Goal: Task Accomplishment & Management: Complete application form

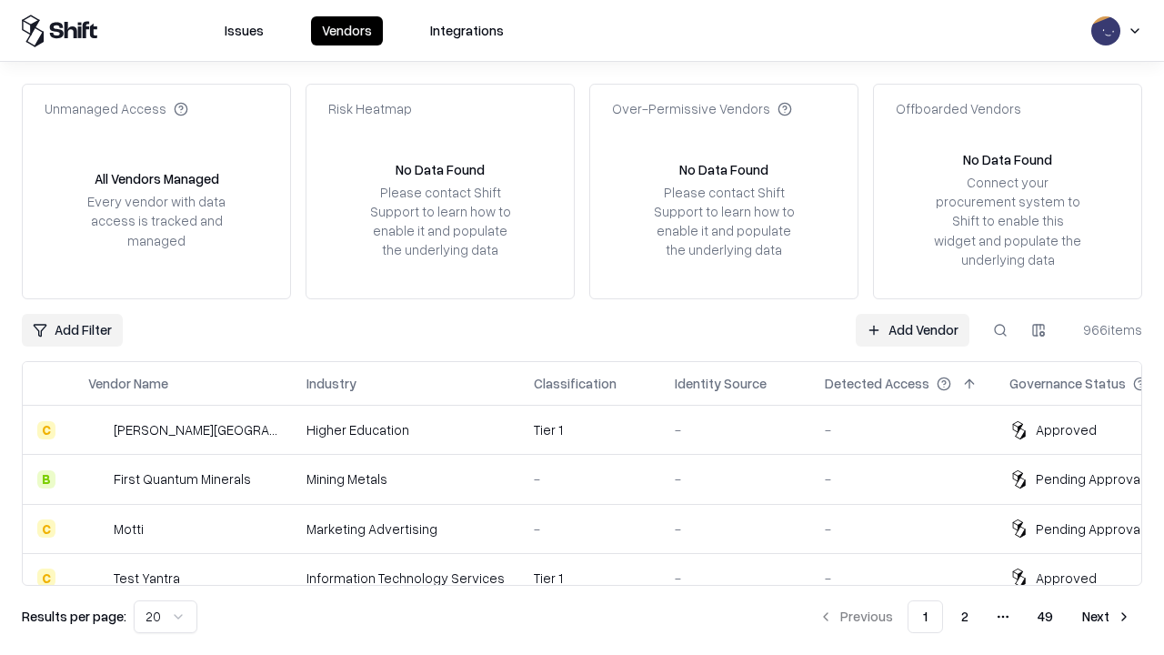
click at [912, 329] on link "Add Vendor" at bounding box center [913, 330] width 114 height 33
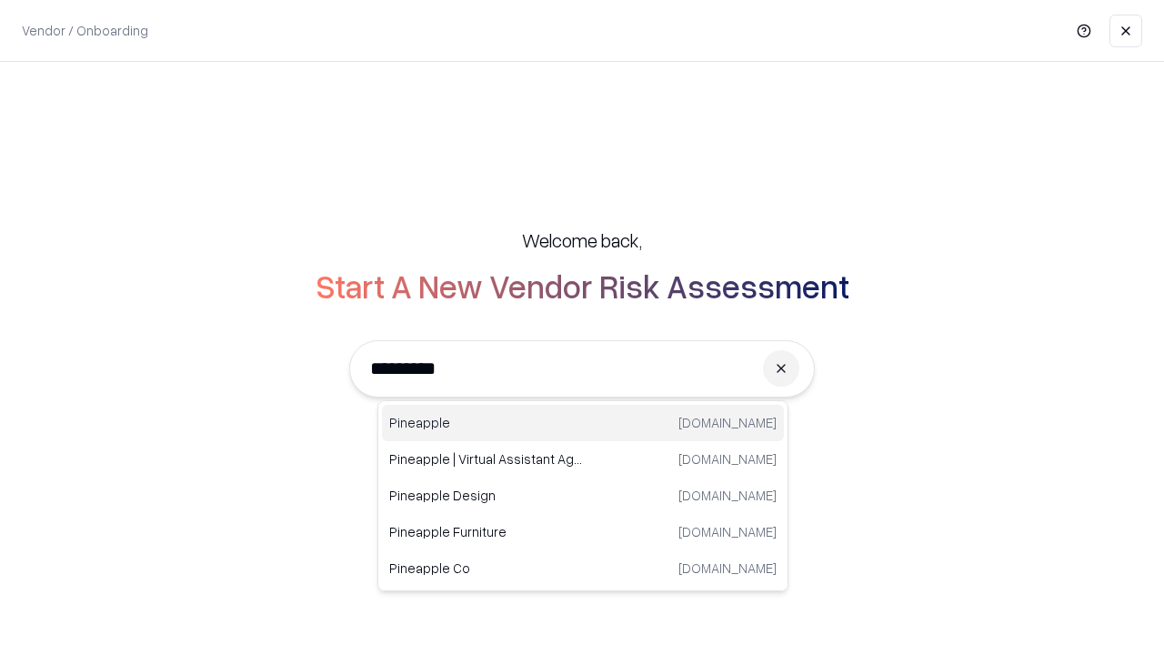
click at [583, 423] on div "Pineapple [DOMAIN_NAME]" at bounding box center [583, 423] width 402 height 36
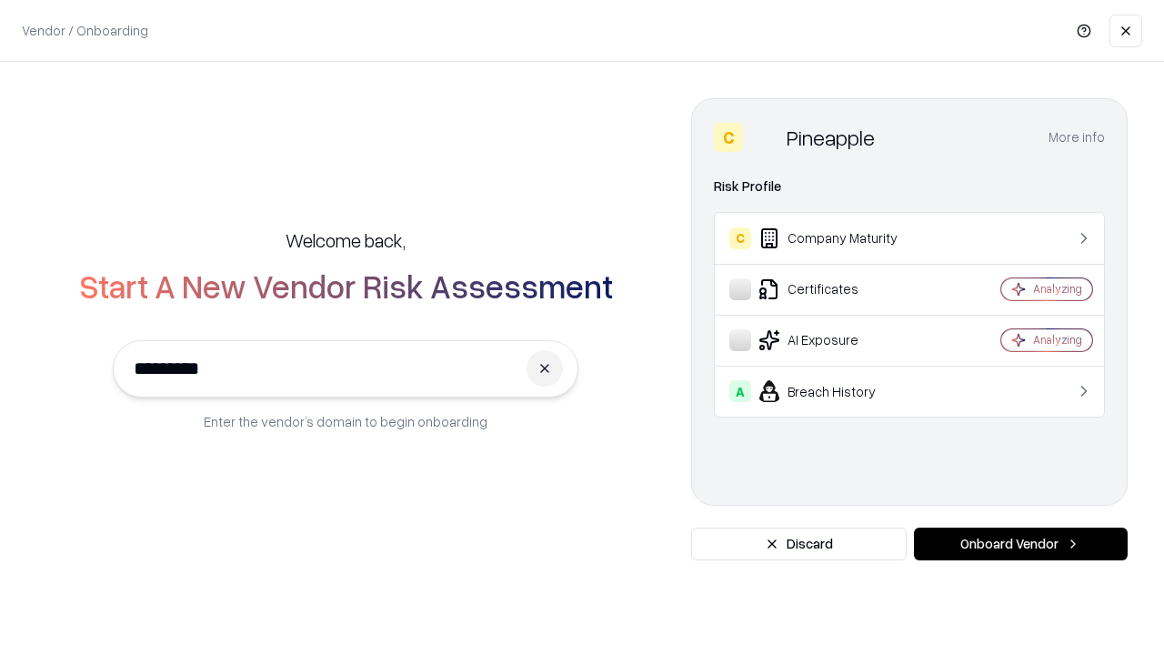
type input "*********"
click at [1021, 544] on button "Onboard Vendor" at bounding box center [1021, 544] width 214 height 33
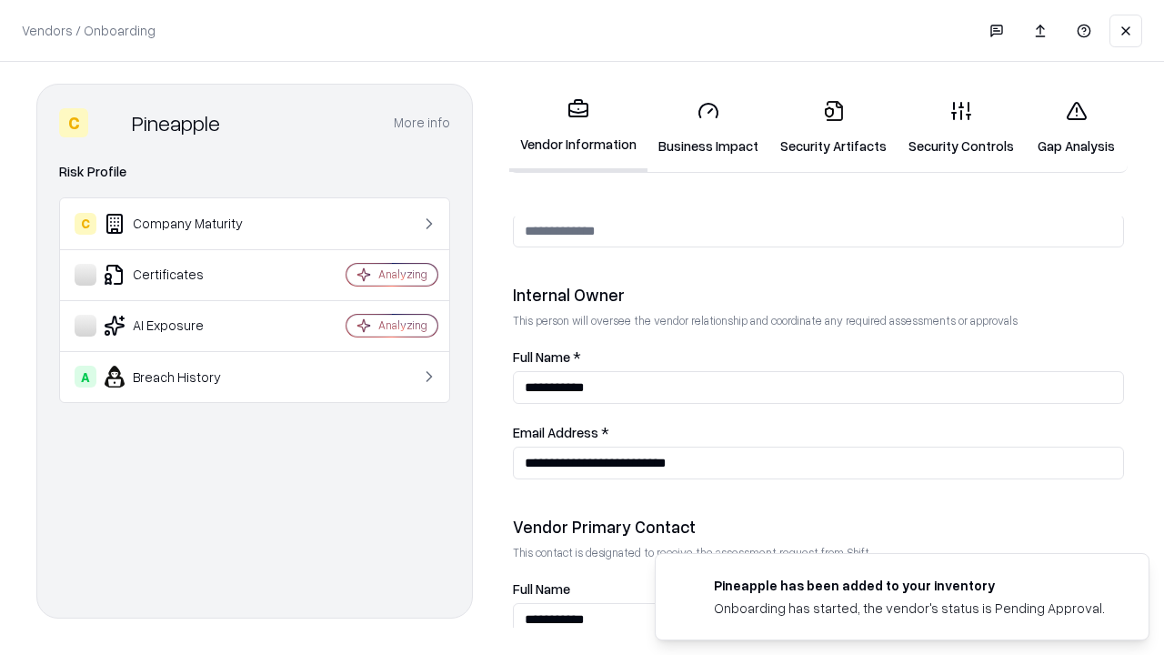
scroll to position [942, 0]
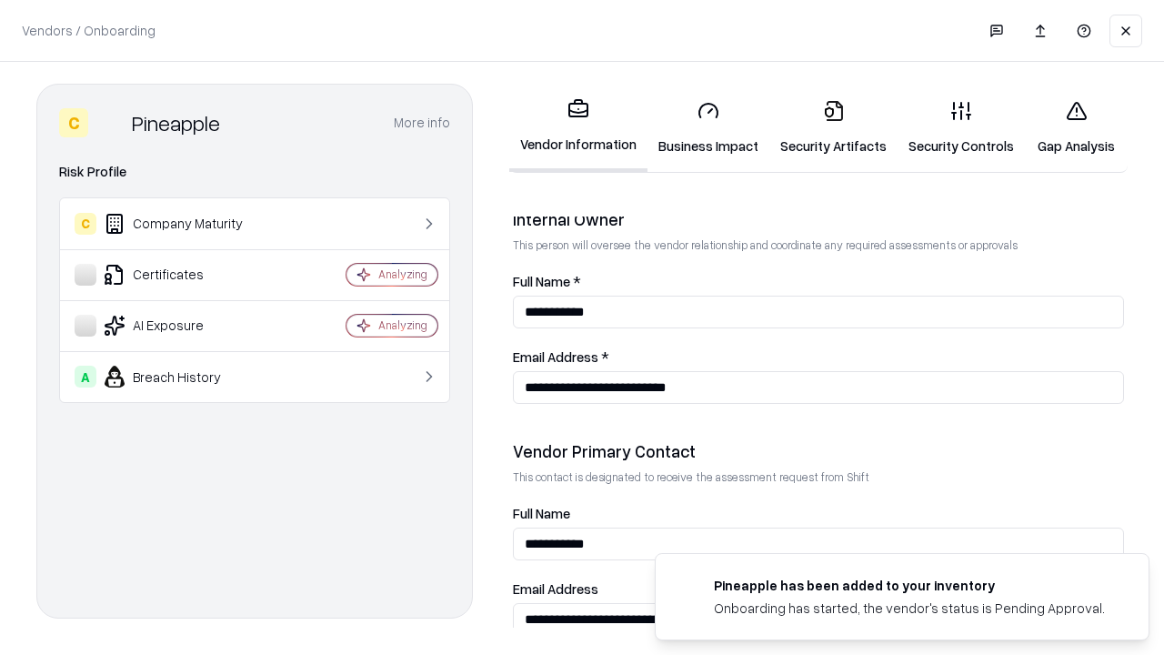
click at [833, 127] on link "Security Artifacts" at bounding box center [834, 128] width 128 height 85
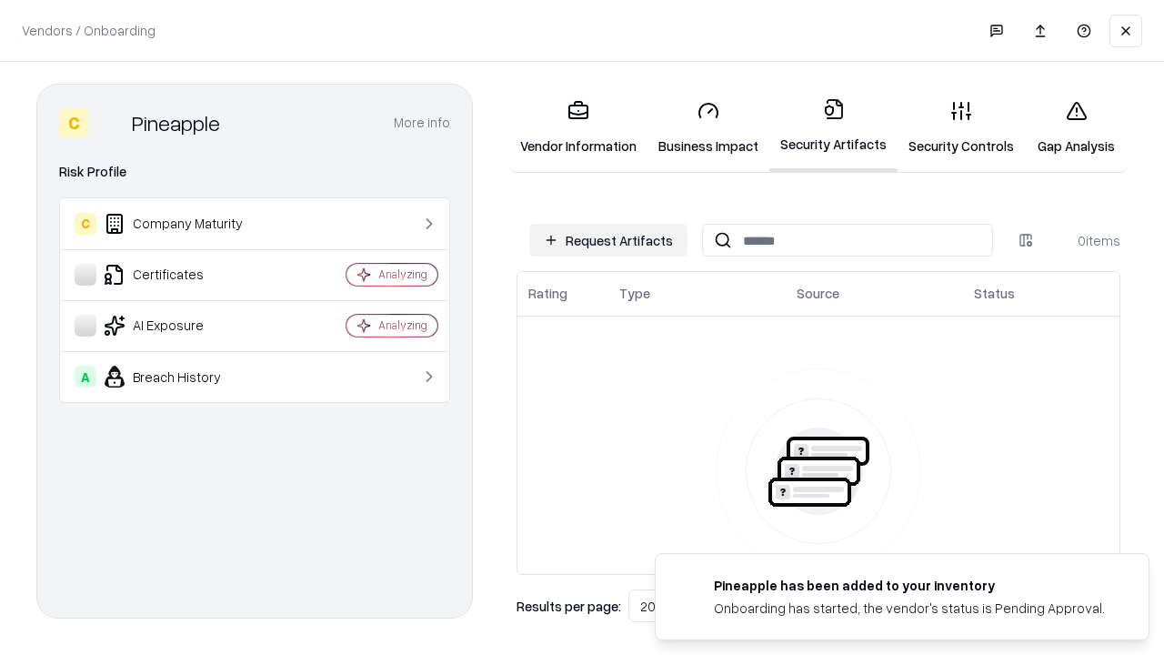
click at [609, 240] on button "Request Artifacts" at bounding box center [608, 240] width 158 height 33
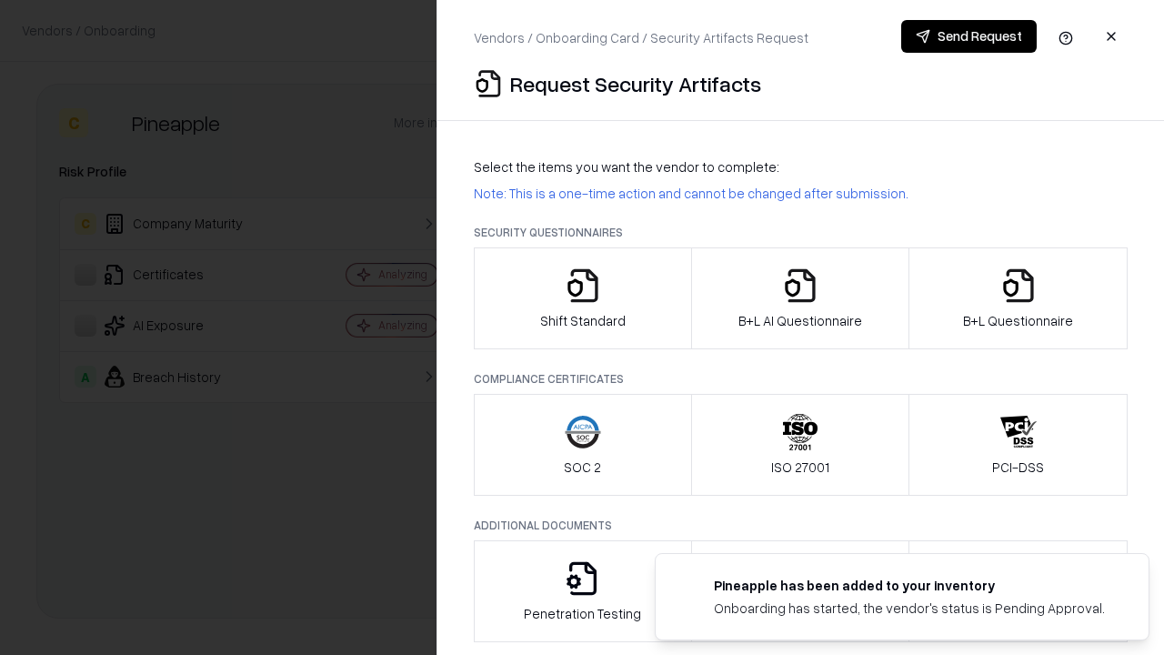
click at [1018, 298] on icon "button" at bounding box center [1019, 285] width 36 height 36
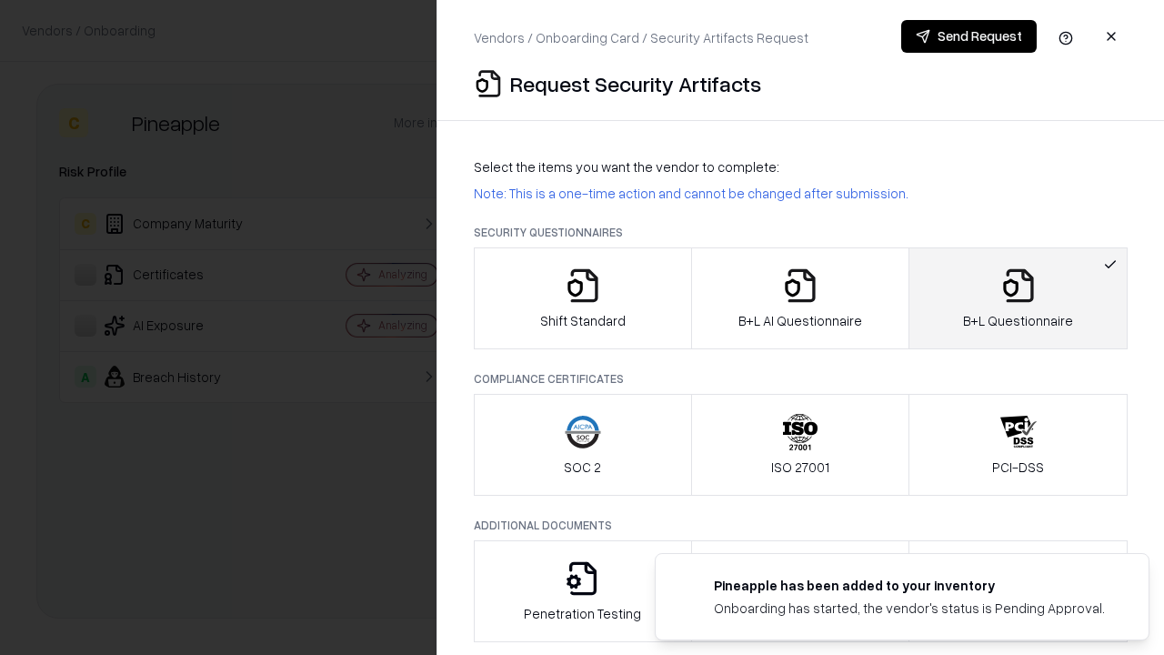
click at [800, 298] on icon "button" at bounding box center [800, 285] width 36 height 36
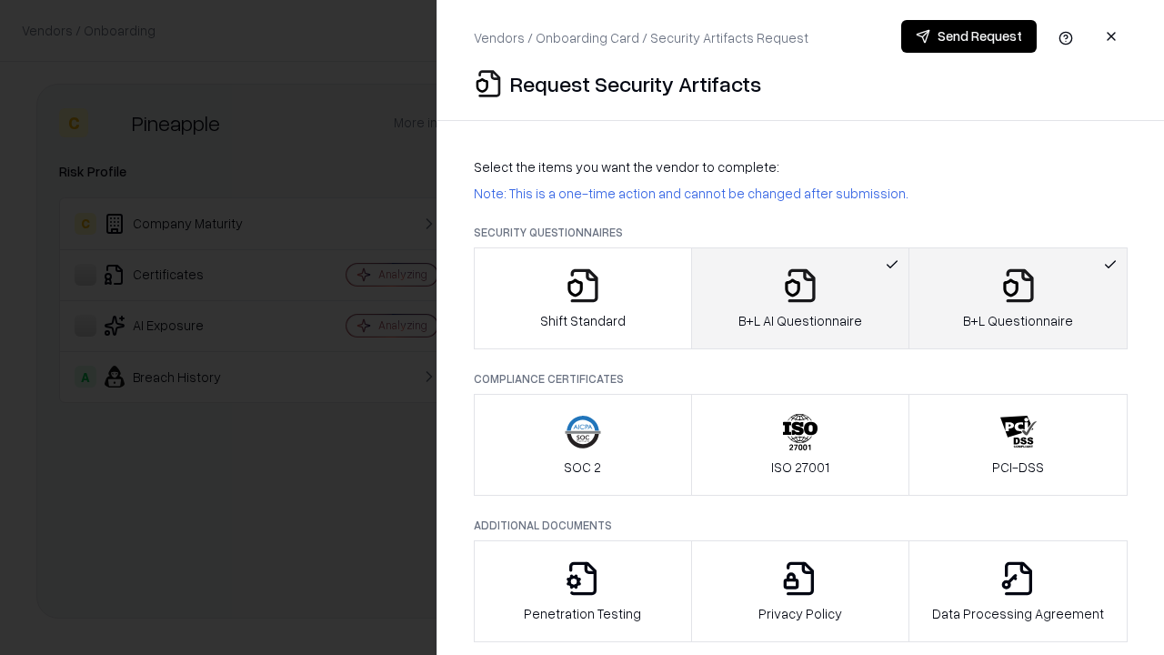
click at [969, 36] on button "Send Request" at bounding box center [969, 36] width 136 height 33
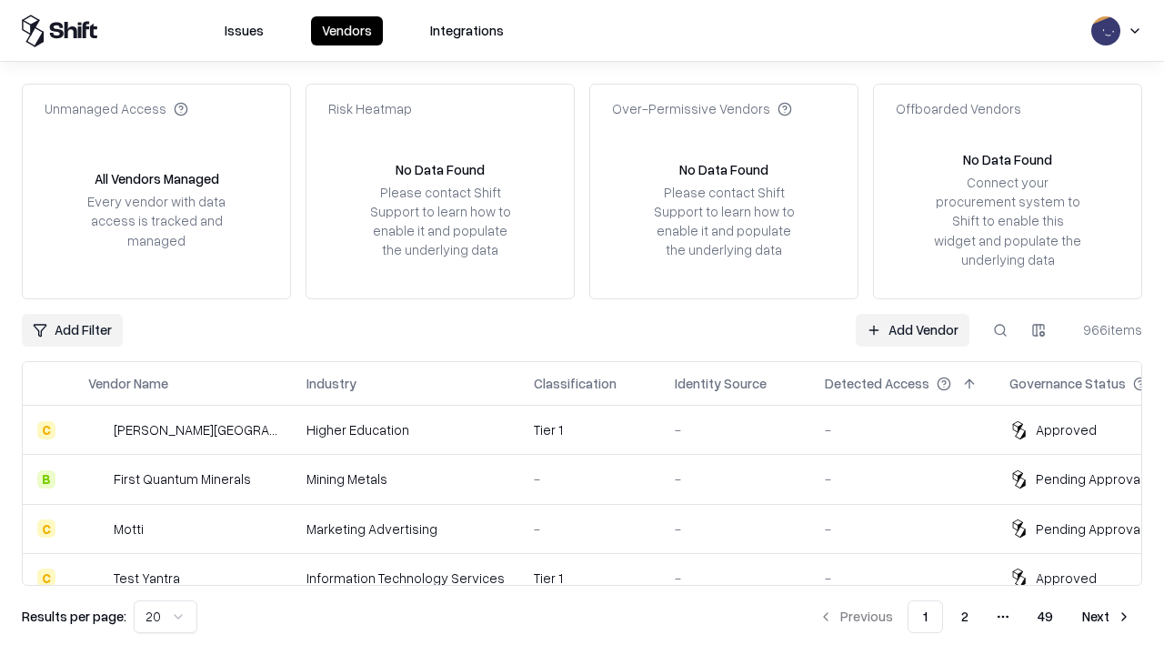
click at [1001, 329] on button at bounding box center [1000, 330] width 33 height 33
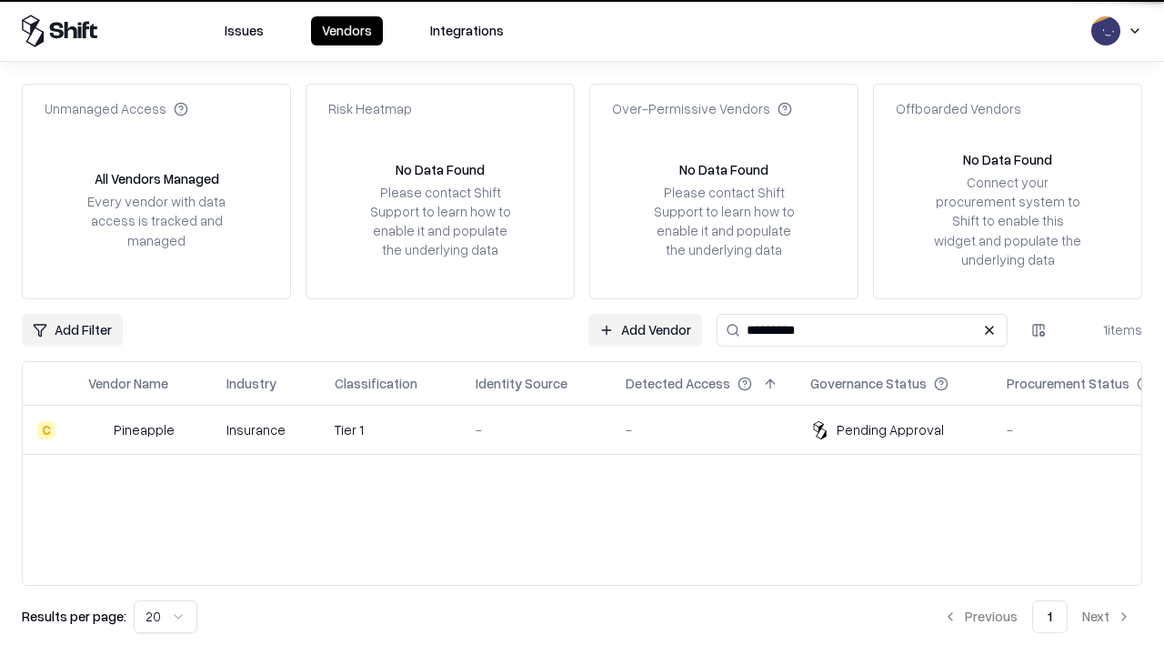
type input "*********"
click at [593, 429] on div "-" at bounding box center [536, 429] width 121 height 19
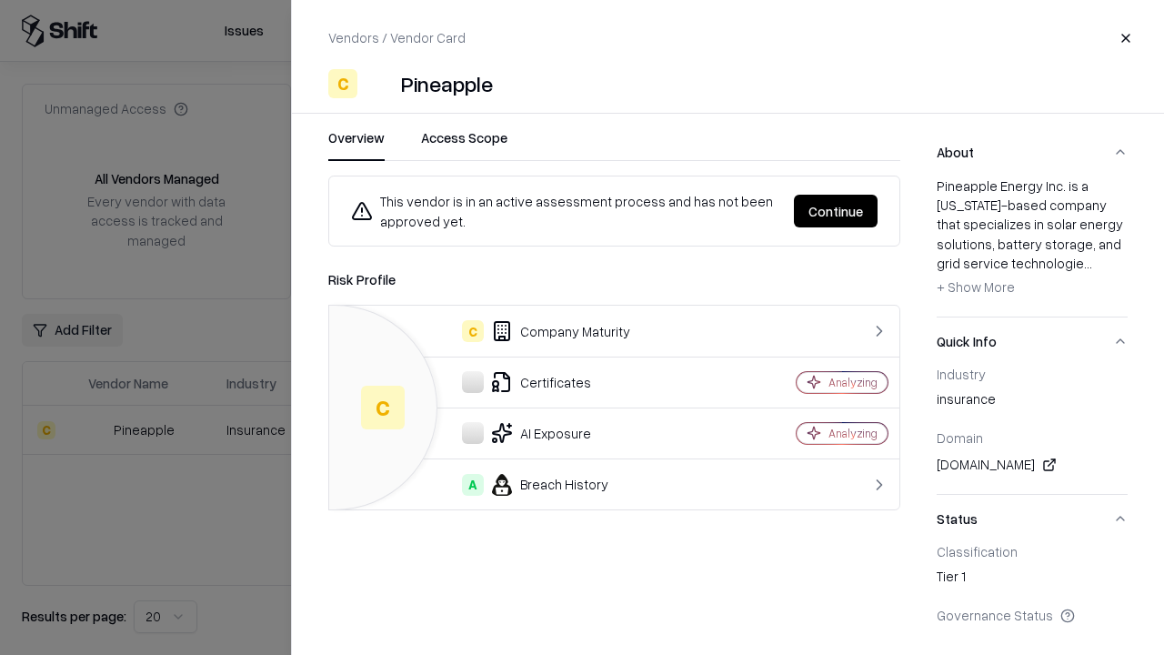
click at [836, 211] on button "Continue" at bounding box center [836, 211] width 84 height 33
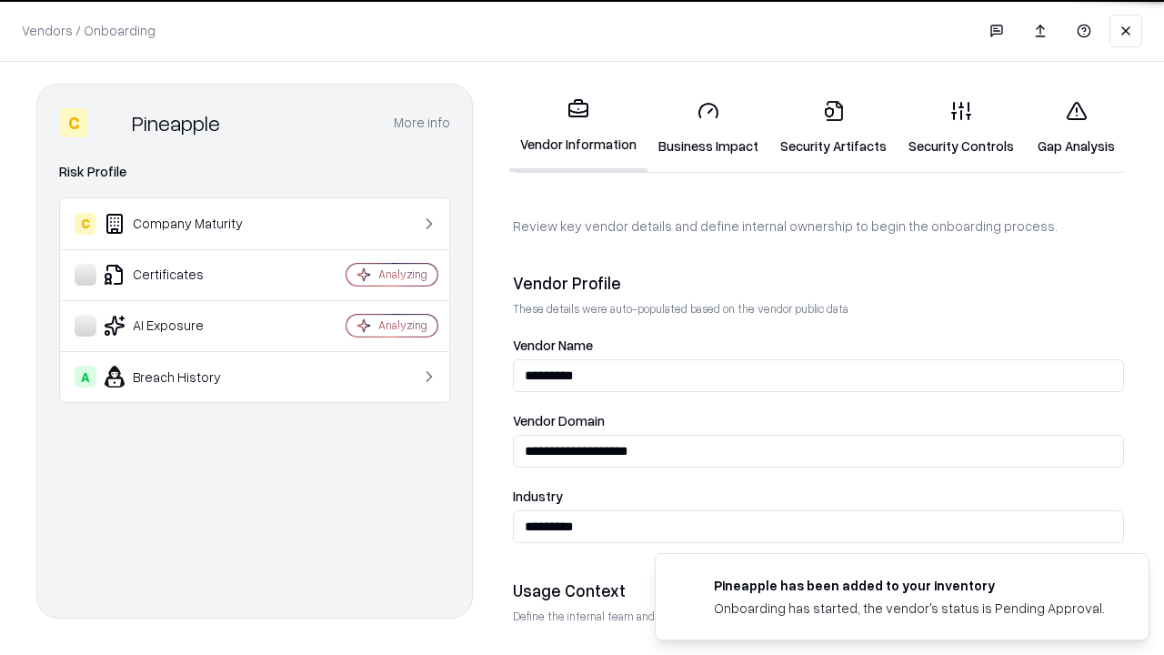
click at [833, 127] on link "Security Artifacts" at bounding box center [834, 128] width 128 height 85
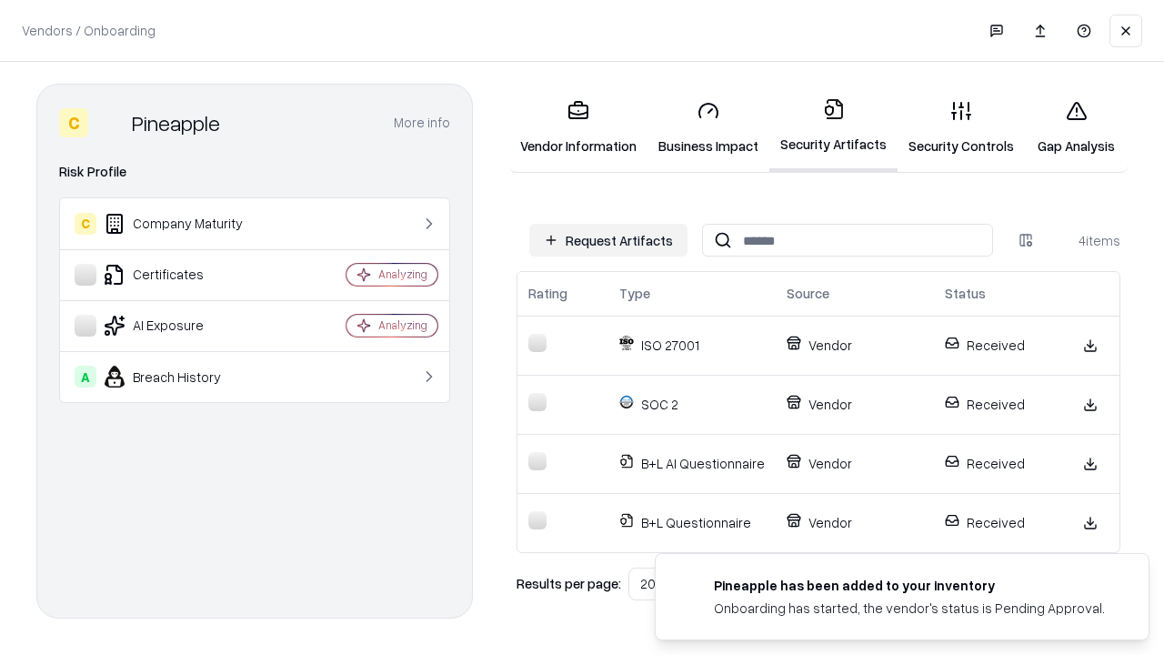
click at [1076, 127] on link "Gap Analysis" at bounding box center [1076, 128] width 103 height 85
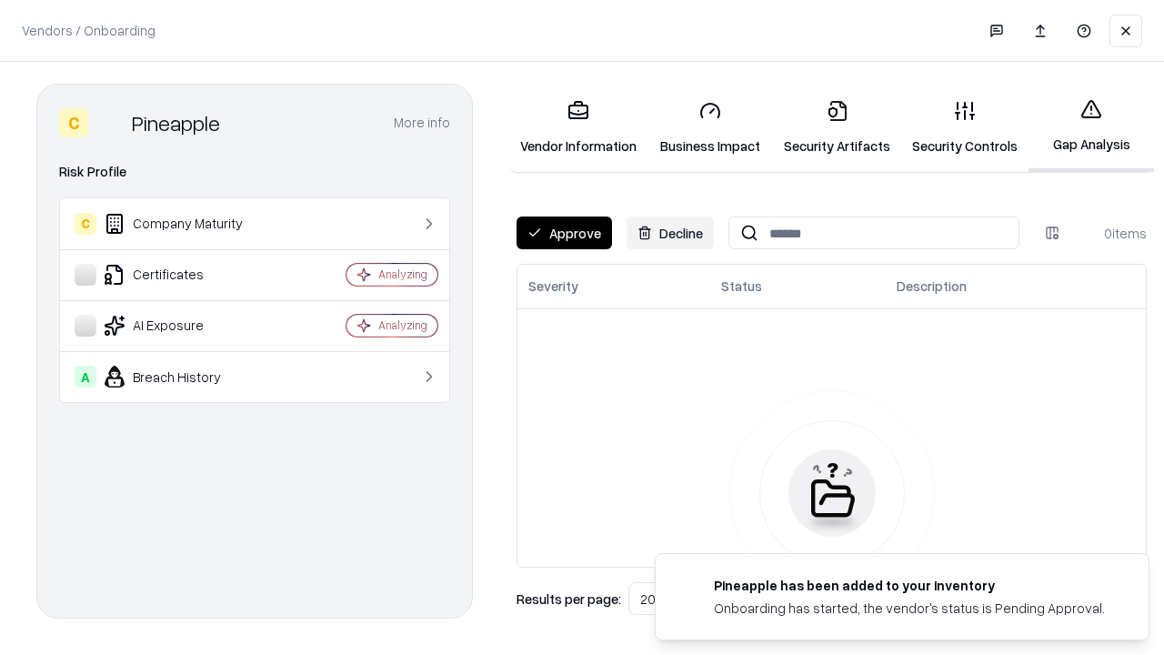
click at [564, 233] on button "Approve" at bounding box center [565, 232] width 96 height 33
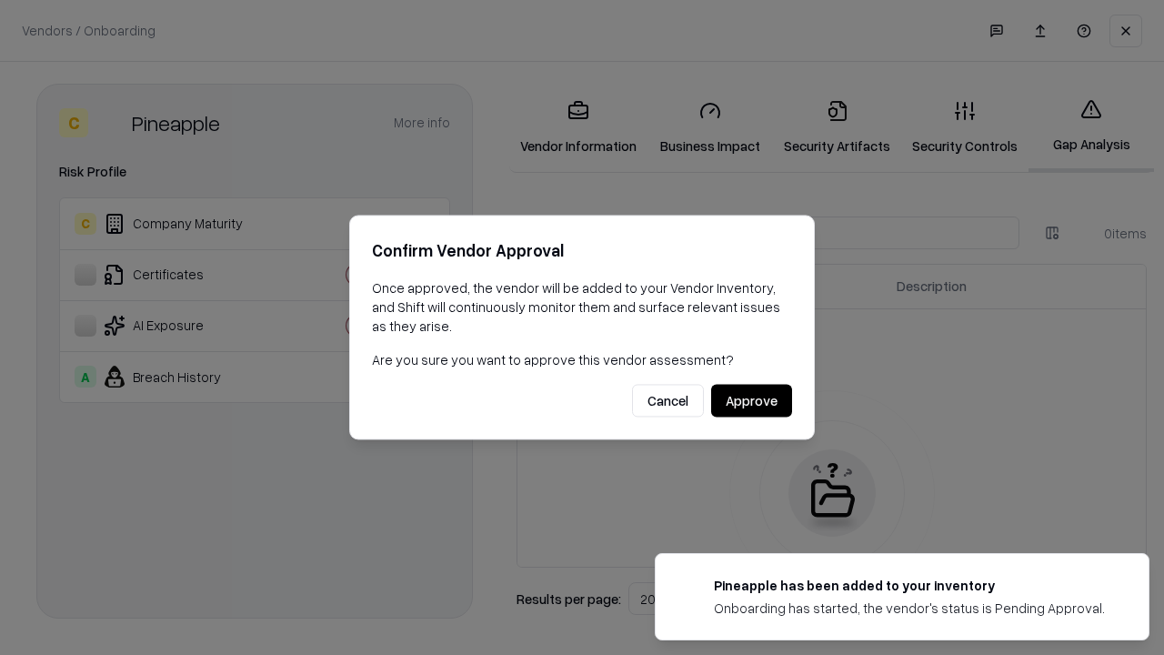
click at [751, 400] on button "Approve" at bounding box center [751, 401] width 81 height 33
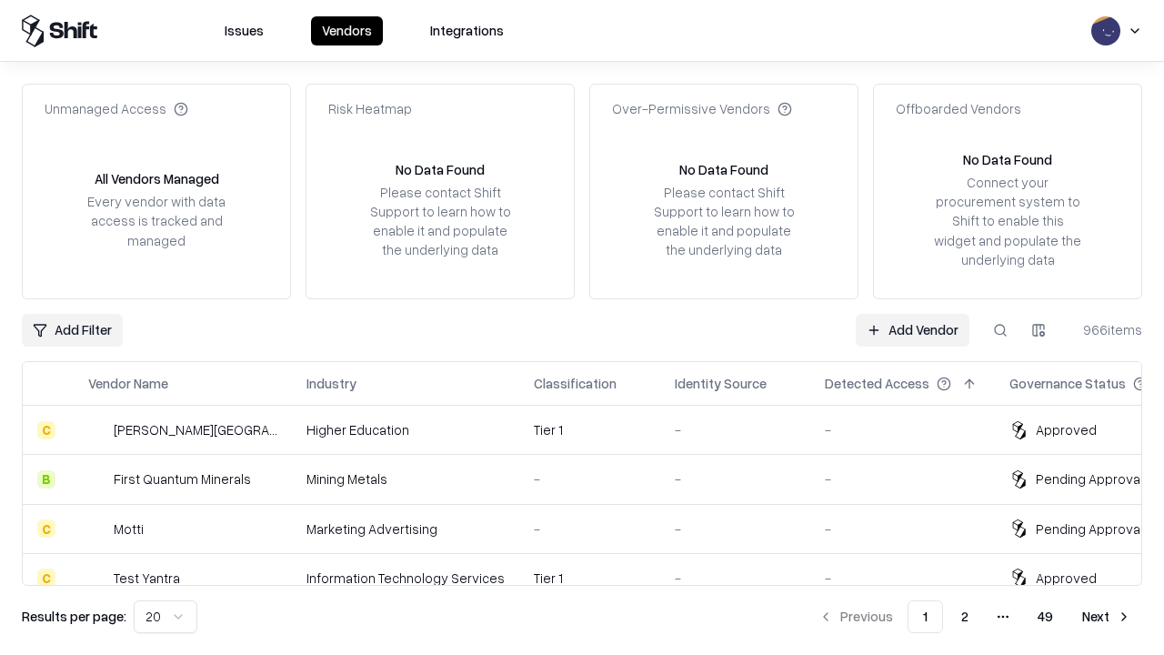
type input "*********"
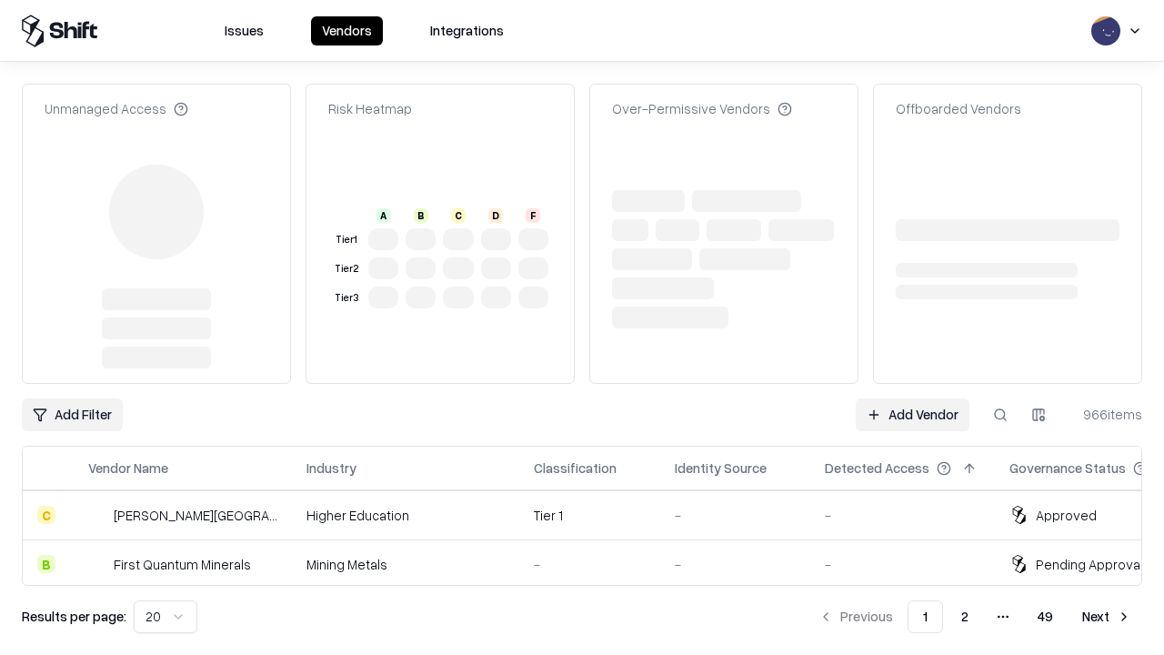
click at [912, 398] on link "Add Vendor" at bounding box center [913, 414] width 114 height 33
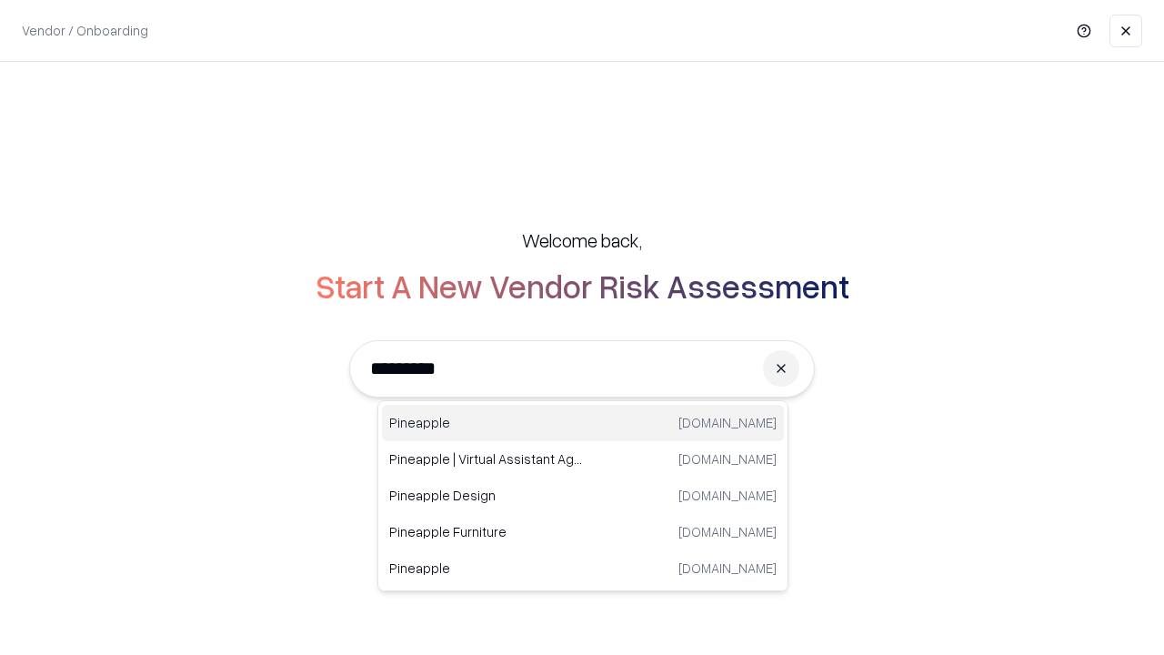
click at [583, 423] on div "Pineapple [DOMAIN_NAME]" at bounding box center [583, 423] width 402 height 36
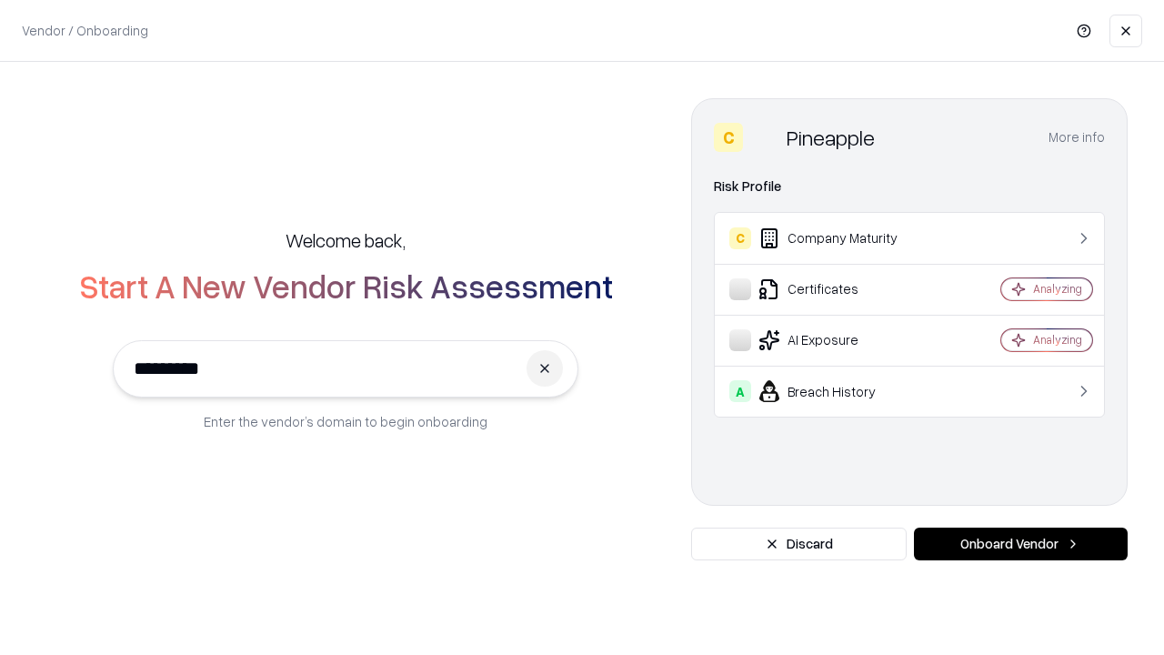
type input "*********"
click at [1021, 544] on button "Onboard Vendor" at bounding box center [1021, 544] width 214 height 33
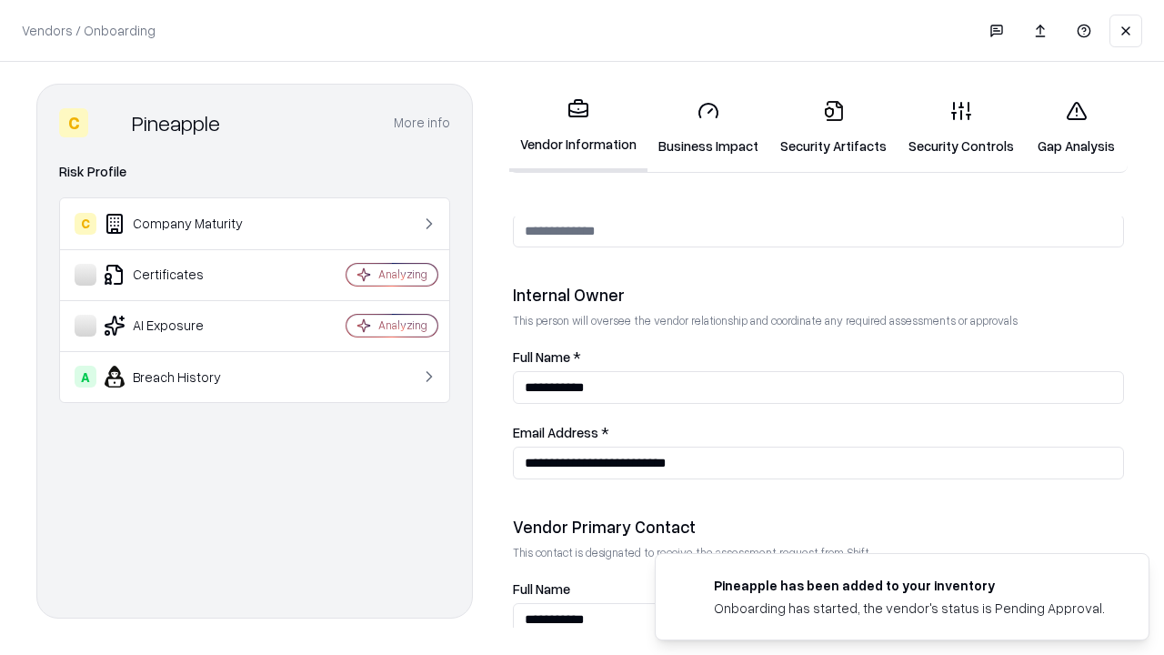
scroll to position [942, 0]
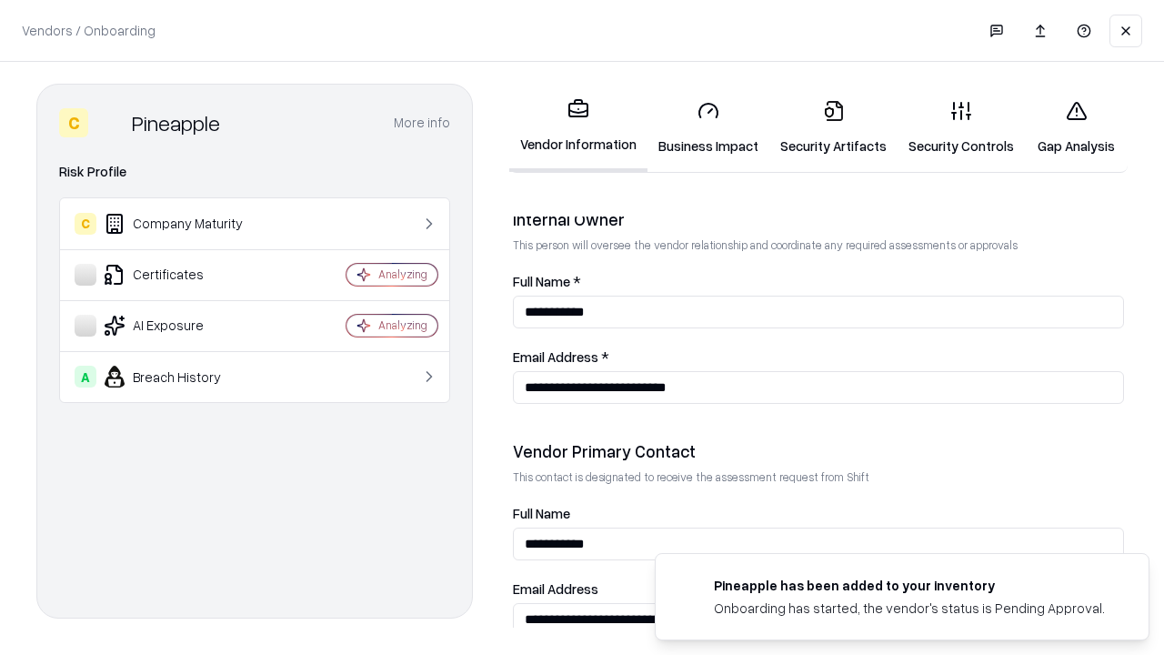
click at [1076, 127] on link "Gap Analysis" at bounding box center [1076, 128] width 103 height 85
